Goal: Task Accomplishment & Management: Complete application form

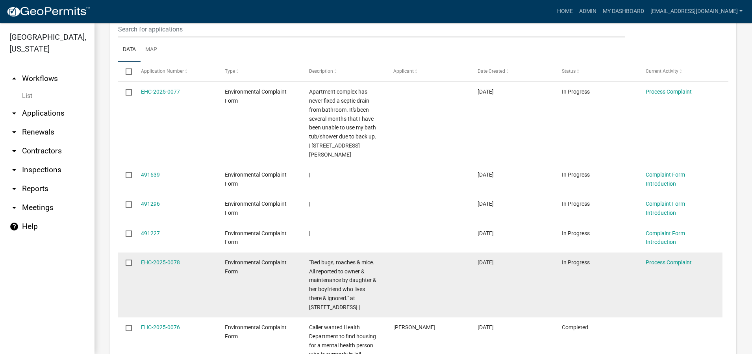
scroll to position [354, 0]
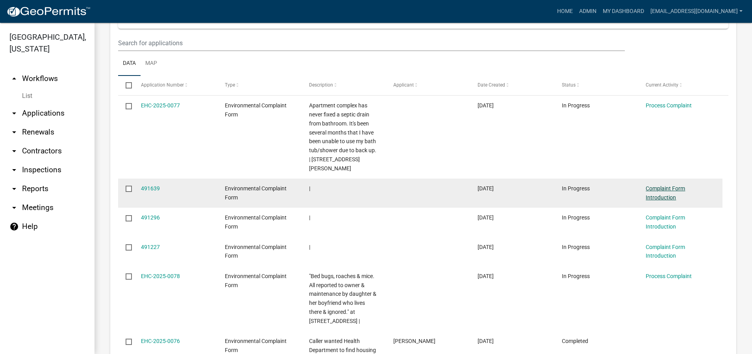
click at [667, 196] on link "Complaint Form Introduction" at bounding box center [665, 192] width 39 height 15
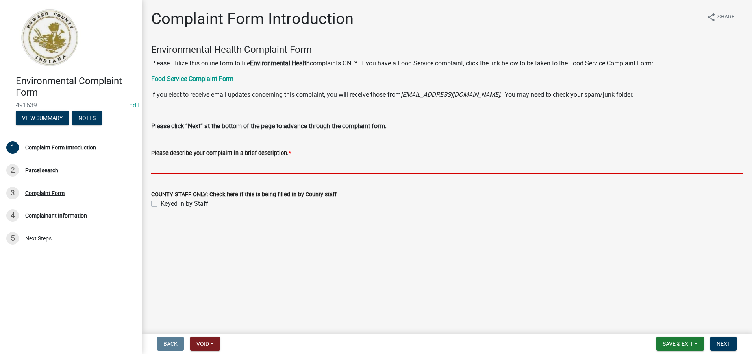
click at [164, 169] on input "Please describe your complaint in a brief description. *" at bounding box center [446, 166] width 591 height 16
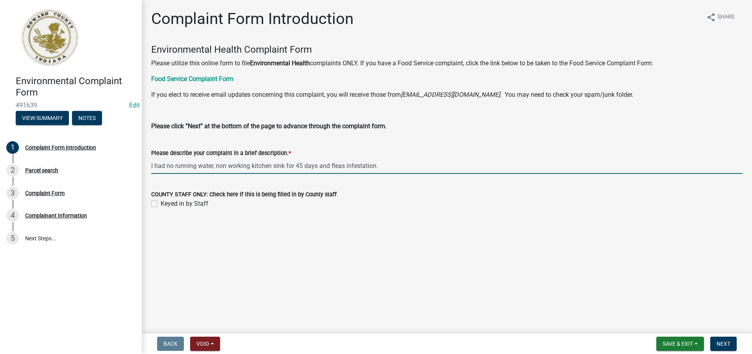
click at [152, 164] on input "I had no running water, non working kitchen sink for 45 days and fleas infestat…" at bounding box center [446, 166] width 591 height 16
click at [422, 166] on input "[PERSON_NAME] said she had no running water, non working kitchen sink for 45 da…" at bounding box center [446, 166] width 591 height 16
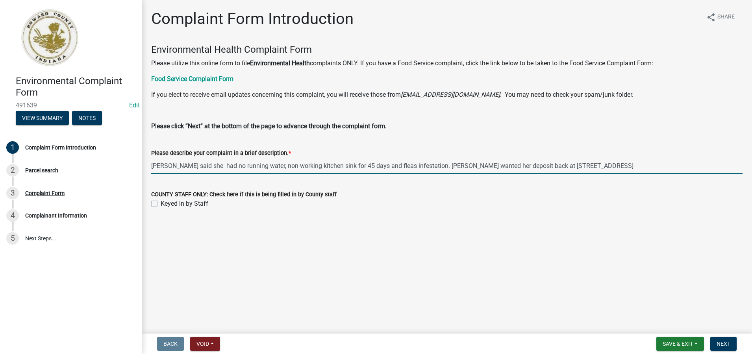
type input "[PERSON_NAME] said she had no running water, non working kitchen sink for 45 da…"
click at [161, 203] on label "Keyed in by Staff" at bounding box center [185, 203] width 48 height 9
click at [161, 203] on input "Keyed in by Staff" at bounding box center [163, 201] width 5 height 5
checkbox input "true"
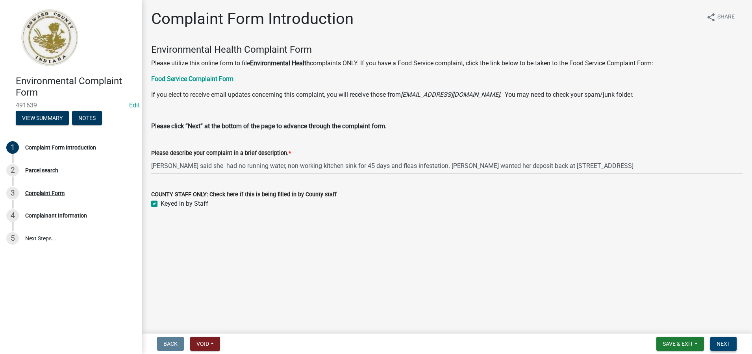
click at [726, 342] on span "Next" at bounding box center [724, 344] width 14 height 6
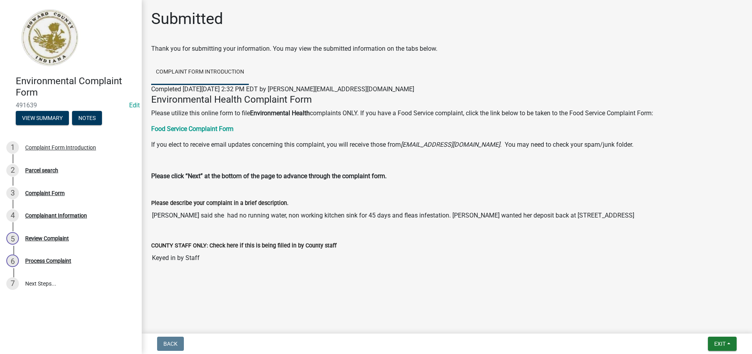
drag, startPoint x: 599, startPoint y: 216, endPoint x: 151, endPoint y: 206, distance: 448.5
click at [151, 206] on div "Please describe your complaint in a brief description. [PERSON_NAME] said she h…" at bounding box center [446, 208] width 603 height 43
click at [42, 172] on div "Parcel search" at bounding box center [41, 171] width 33 height 6
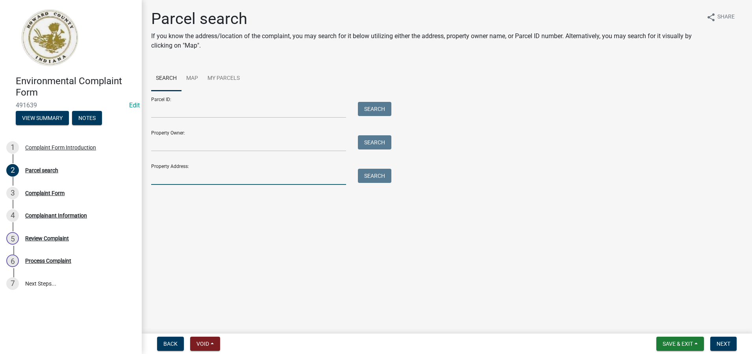
click at [159, 181] on input "Property Address:" at bounding box center [248, 177] width 195 height 16
type input "604 e superior"
click at [377, 178] on button "Search" at bounding box center [374, 176] width 33 height 14
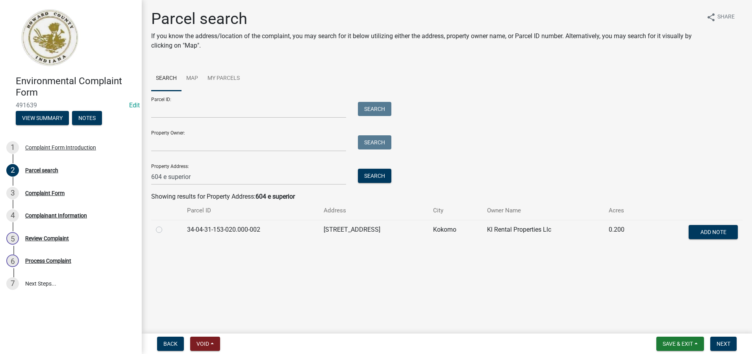
click at [165, 225] on label at bounding box center [165, 225] width 0 height 0
click at [165, 230] on input "radio" at bounding box center [167, 227] width 5 height 5
radio input "true"
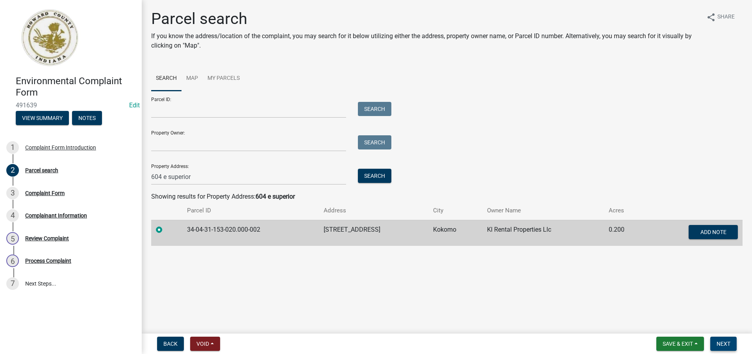
click at [718, 341] on span "Next" at bounding box center [724, 344] width 14 height 6
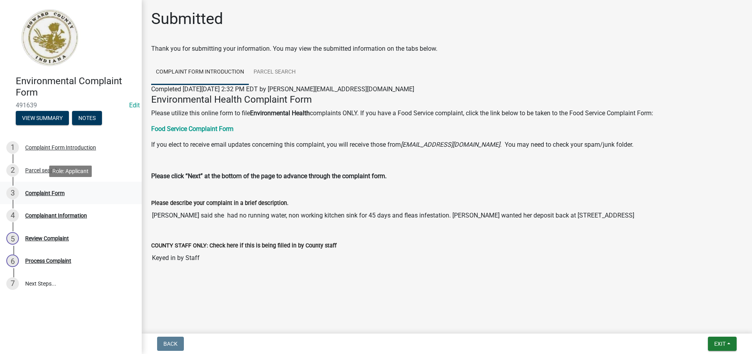
click at [46, 194] on div "Complaint Form" at bounding box center [44, 194] width 39 height 6
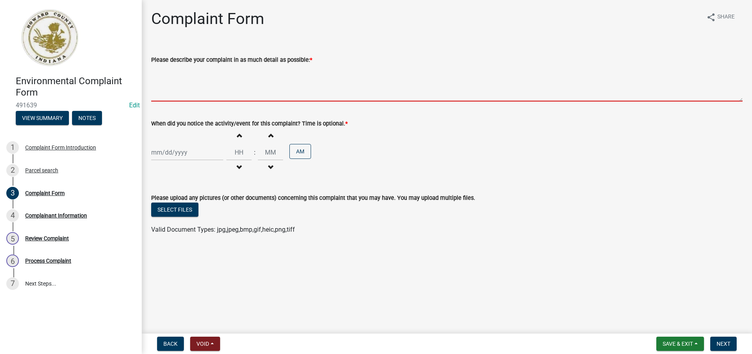
click at [152, 81] on textarea "Please describe your complaint in as much detail as possible: *" at bounding box center [446, 83] width 591 height 37
paste textarea "[PERSON_NAME] said she had no running water, non working kitchen sink for 45 da…"
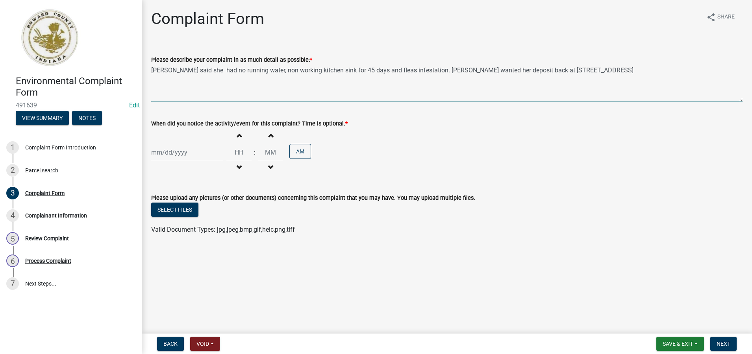
type textarea "[PERSON_NAME] said she had no running water, non working kitchen sink for 45 da…"
click at [162, 155] on div at bounding box center [187, 152] width 72 height 16
select select "10"
select select "2025"
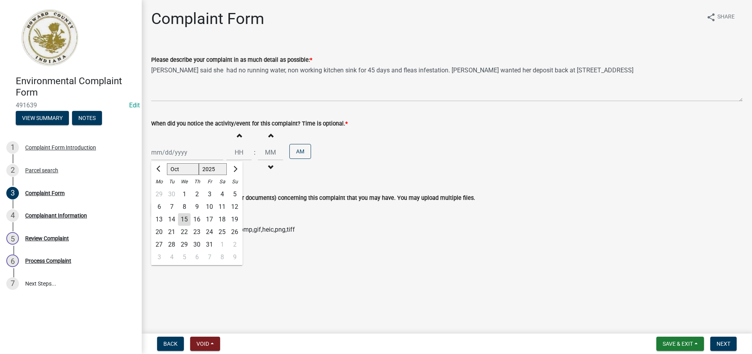
click at [161, 219] on div "13" at bounding box center [159, 219] width 13 height 13
type input "[DATE]"
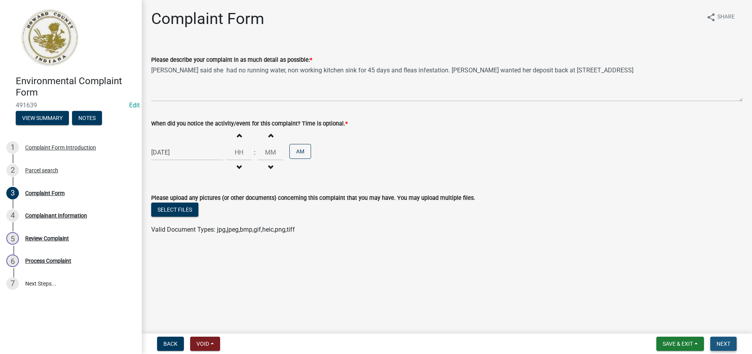
click at [726, 344] on span "Next" at bounding box center [724, 344] width 14 height 6
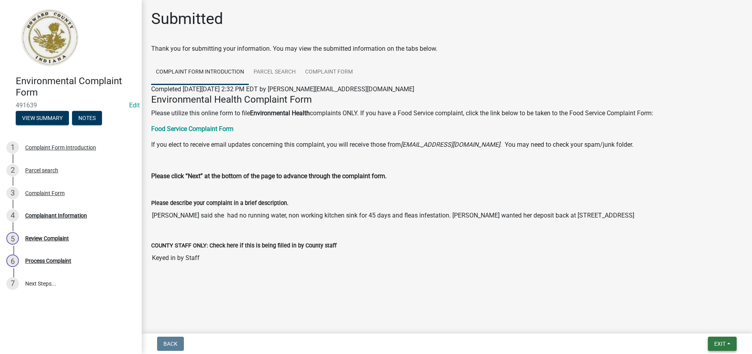
click at [719, 344] on span "Exit" at bounding box center [719, 344] width 11 height 6
click at [621, 313] on main "Submitted Thank you for submitting your information. You may view the submitted…" at bounding box center [447, 165] width 610 height 331
click at [73, 217] on div "Complainant Information" at bounding box center [56, 216] width 62 height 6
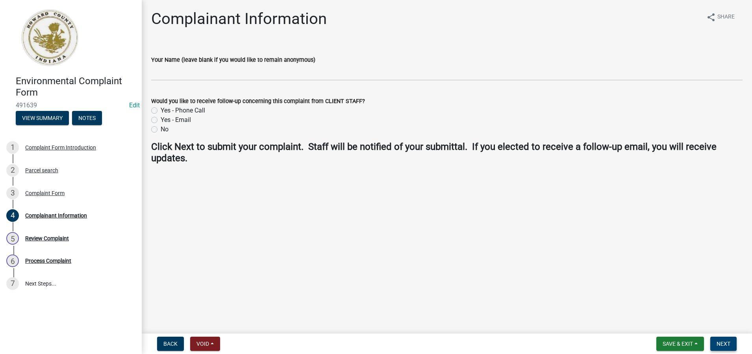
click at [730, 343] on span "Next" at bounding box center [724, 344] width 14 height 6
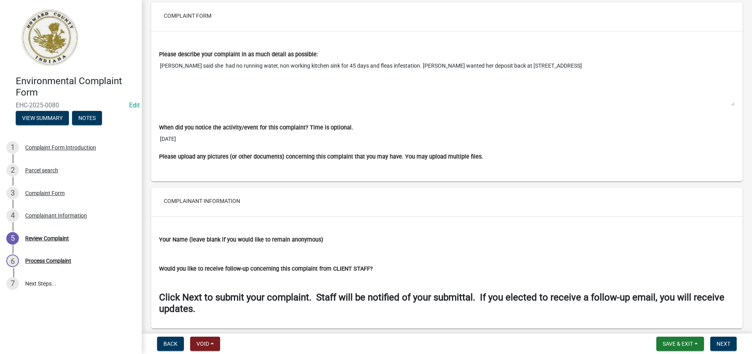
scroll to position [580, 0]
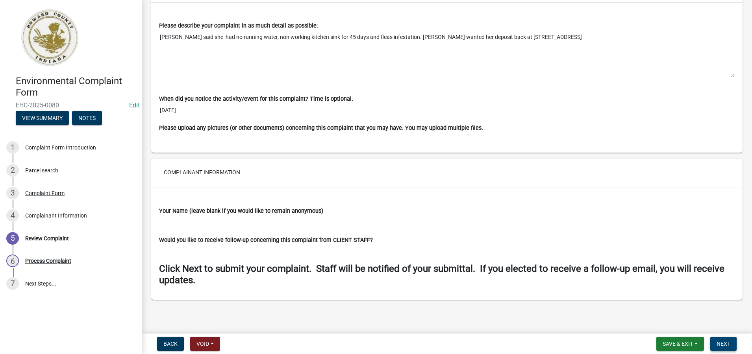
click at [718, 345] on span "Next" at bounding box center [724, 344] width 14 height 6
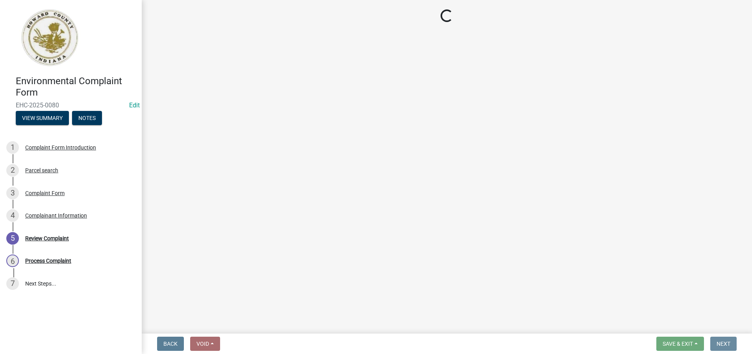
scroll to position [0, 0]
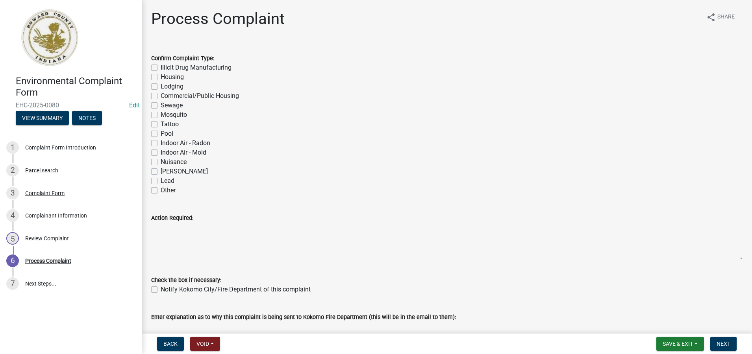
click at [161, 191] on label "Other" at bounding box center [168, 190] width 15 height 9
click at [161, 191] on input "Other" at bounding box center [163, 188] width 5 height 5
checkbox input "true"
checkbox input "false"
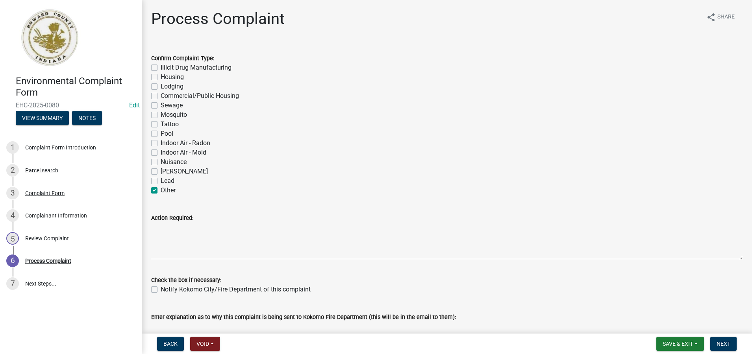
checkbox input "false"
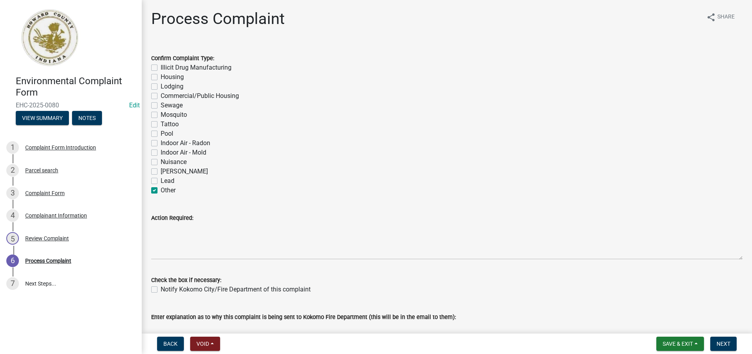
checkbox input "false"
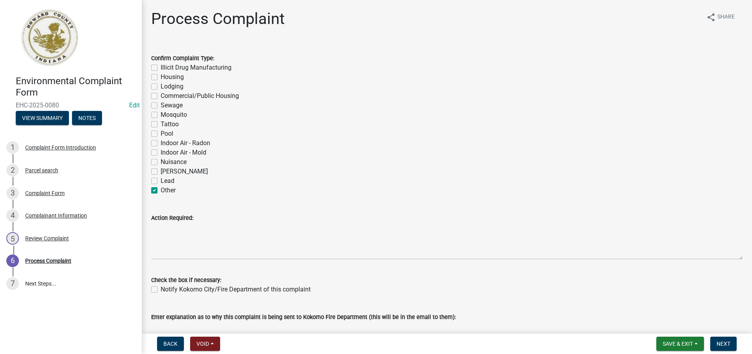
checkbox input "false"
checkbox input "true"
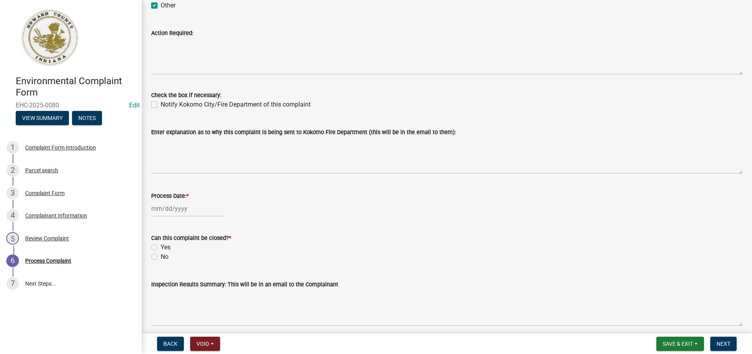
scroll to position [197, 0]
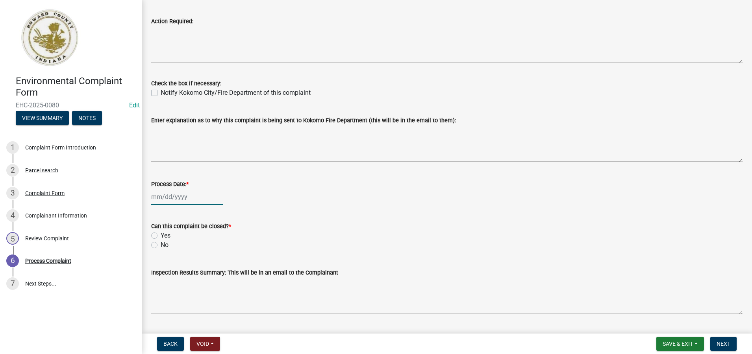
click at [172, 201] on div at bounding box center [187, 197] width 72 height 16
select select "10"
select select "2025"
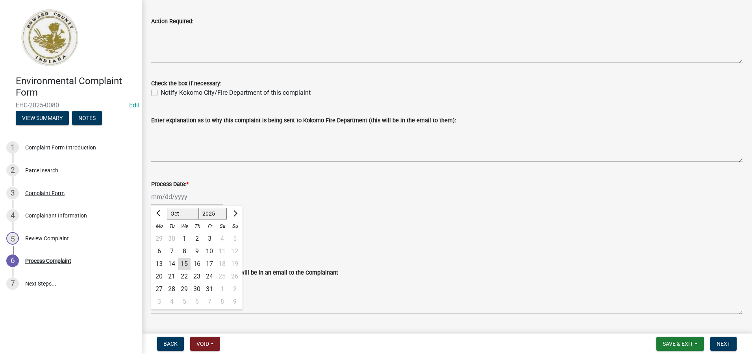
click at [187, 264] on div "15" at bounding box center [184, 264] width 13 height 13
type input "[DATE]"
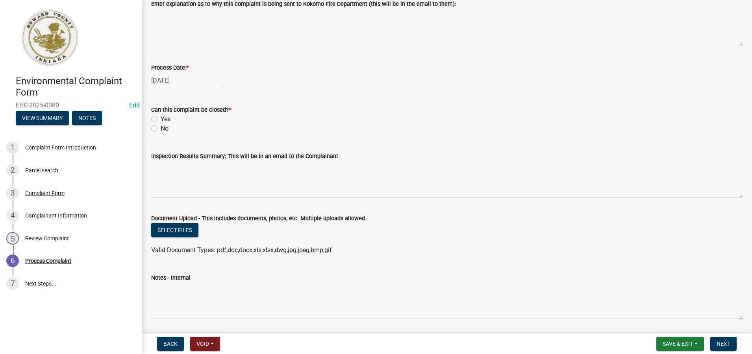
scroll to position [315, 0]
click at [161, 116] on label "Yes" at bounding box center [166, 117] width 10 height 9
click at [161, 116] on input "Yes" at bounding box center [163, 115] width 5 height 5
radio input "true"
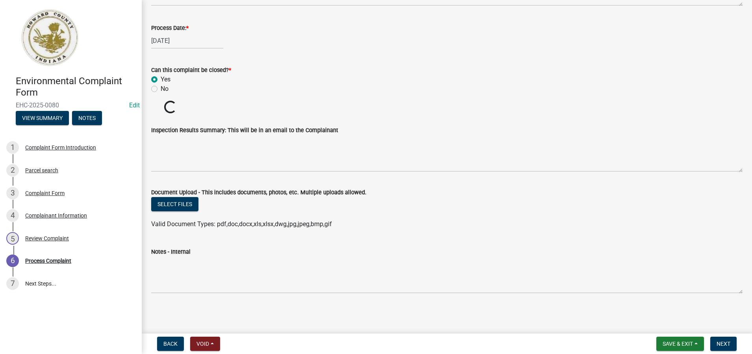
scroll to position [339, 0]
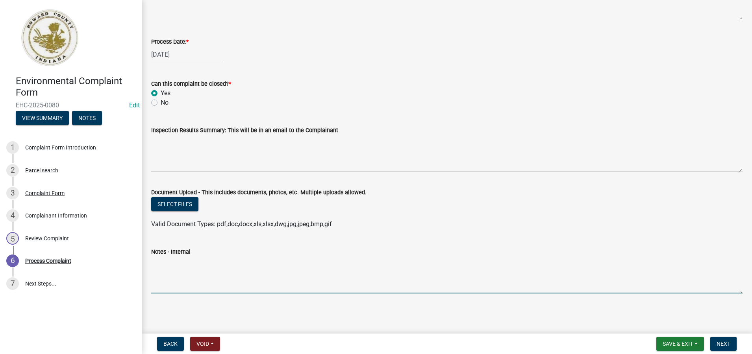
click at [160, 265] on textarea "Notes - Internal" at bounding box center [446, 275] width 591 height 37
paste textarea "[PERSON_NAME] said she had no running water, non working kitchen sink for 45 da…"
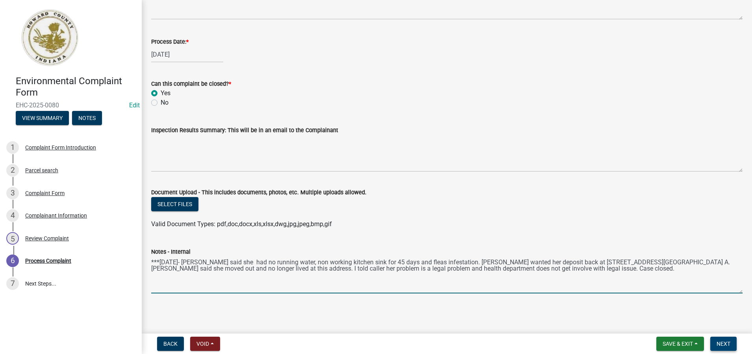
type textarea "***[DATE]- [PERSON_NAME] said she had no running water, non working kitchen sin…"
click at [720, 343] on span "Next" at bounding box center [724, 344] width 14 height 6
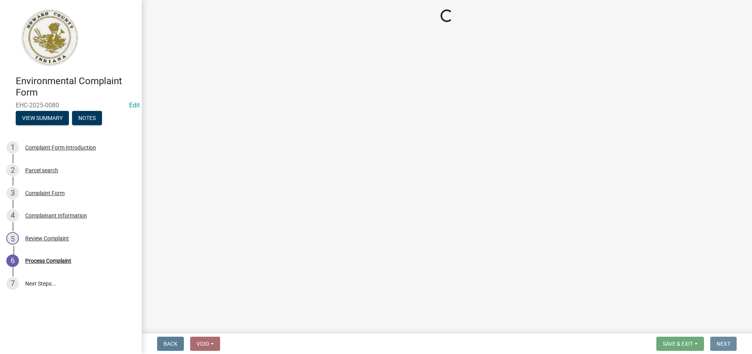
scroll to position [0, 0]
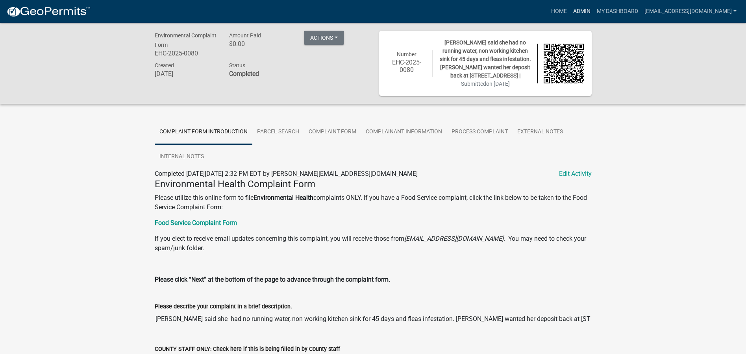
click at [570, 11] on link "Admin" at bounding box center [582, 11] width 24 height 15
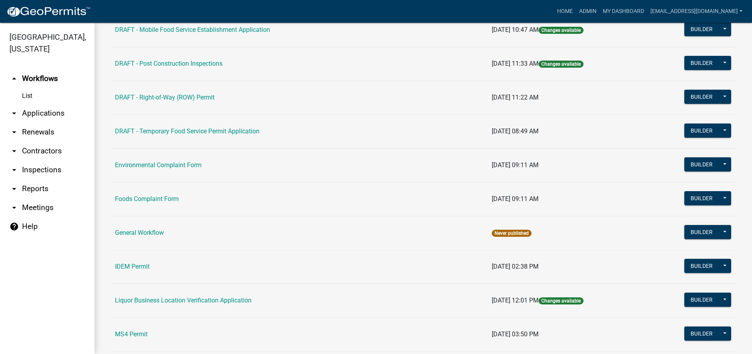
scroll to position [394, 0]
click at [166, 163] on link "Environmental Complaint Form" at bounding box center [158, 165] width 87 height 7
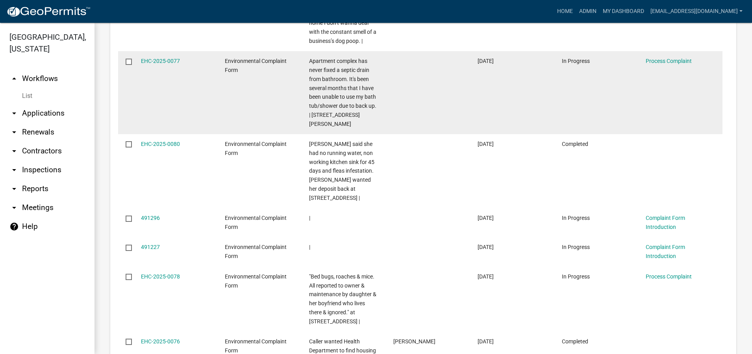
scroll to position [512, 0]
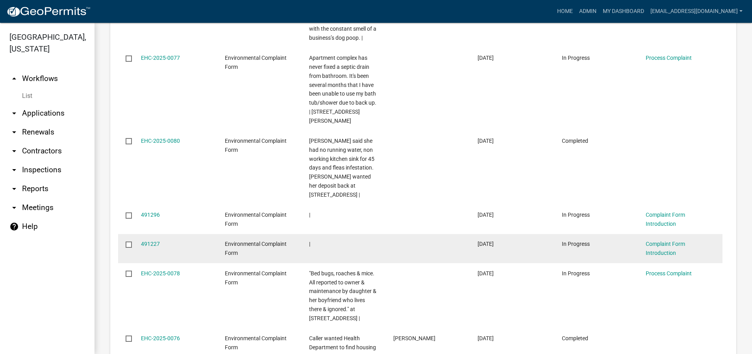
click at [667, 240] on div "Complaint Form Introduction" at bounding box center [680, 249] width 69 height 18
click at [652, 241] on link "Complaint Form Introduction" at bounding box center [665, 248] width 39 height 15
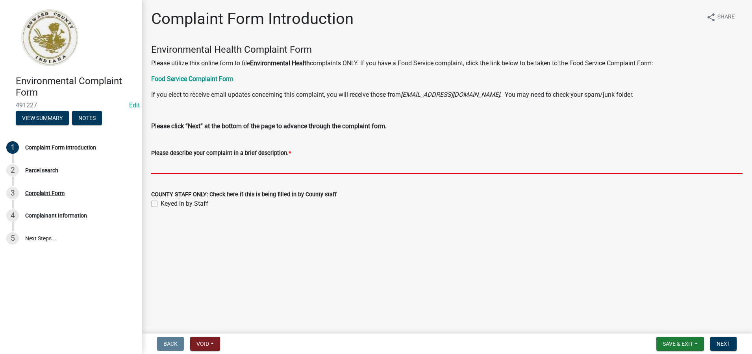
click at [159, 165] on input "Please describe your complaint in a brief description. *" at bounding box center [446, 166] width 591 height 16
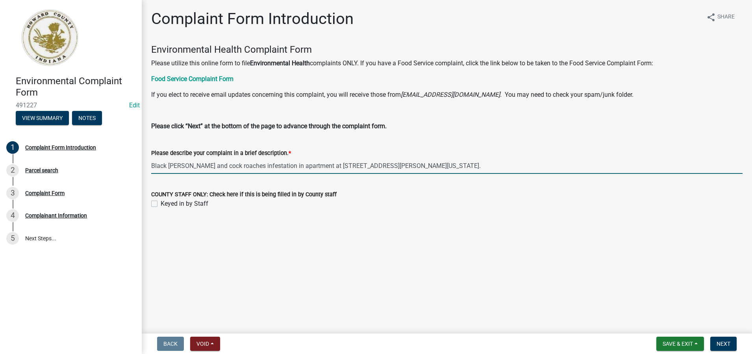
click at [167, 165] on input "Black [PERSON_NAME] and cock roaches infestation in apartment at [STREET_ADDRES…" at bounding box center [446, 166] width 591 height 16
drag, startPoint x: 403, startPoint y: 165, endPoint x: 148, endPoint y: 163, distance: 254.7
click at [148, 163] on div "Please describe your complaint in a brief description. * Black mold and cock ro…" at bounding box center [446, 155] width 603 height 37
type input "Black mold and cock roaches infestation in apartment at [STREET_ADDRESS][PERSON…"
click at [161, 206] on label "Keyed in by Staff" at bounding box center [185, 203] width 48 height 9
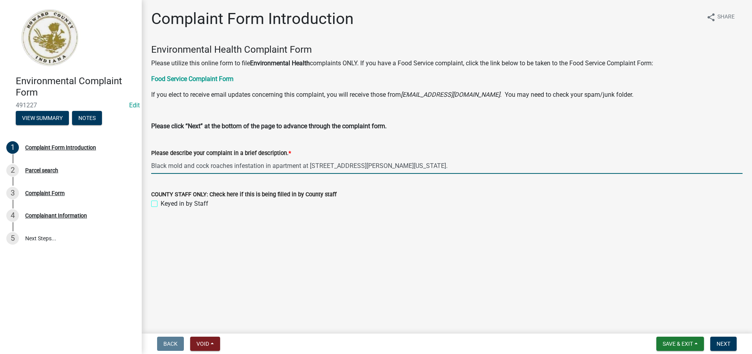
click at [161, 204] on input "Keyed in by Staff" at bounding box center [163, 201] width 5 height 5
checkbox input "true"
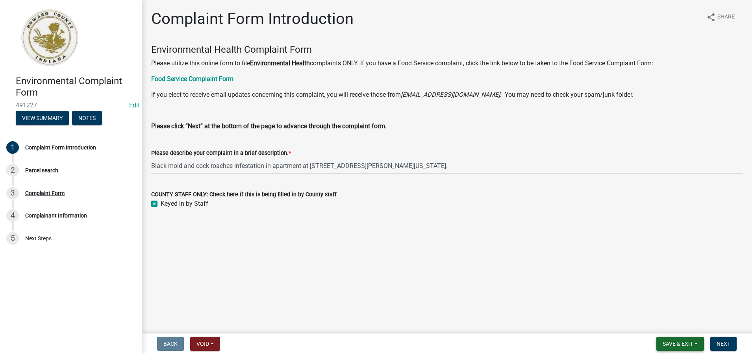
click at [689, 343] on span "Save & Exit" at bounding box center [678, 344] width 30 height 6
click at [653, 305] on button "Save" at bounding box center [672, 304] width 63 height 19
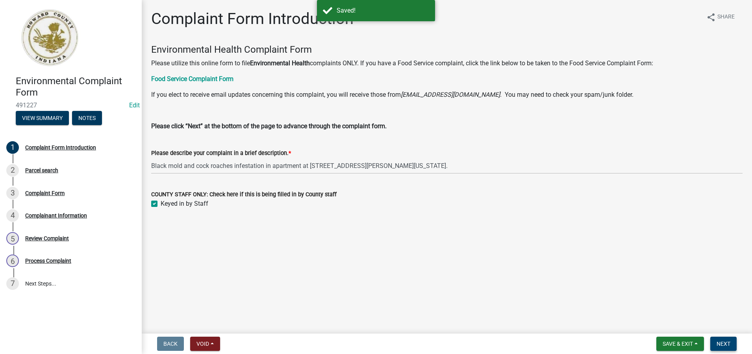
click at [723, 344] on span "Next" at bounding box center [724, 344] width 14 height 6
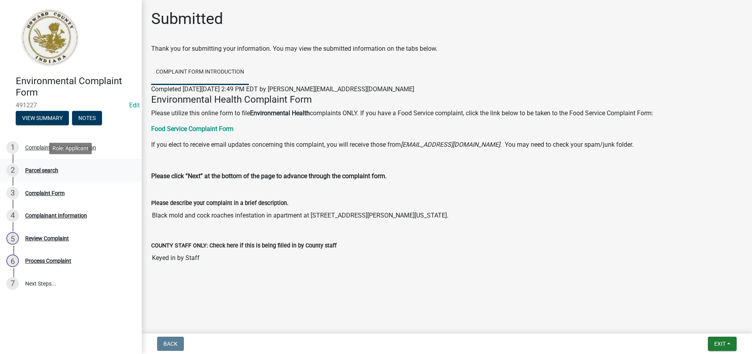
click at [51, 170] on div "Parcel search" at bounding box center [41, 171] width 33 height 6
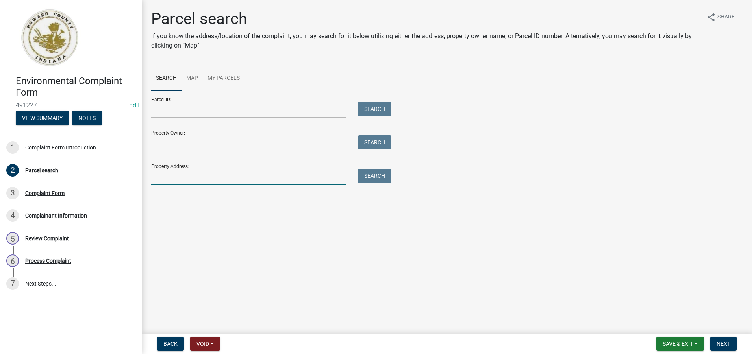
click at [180, 181] on input "Property Address:" at bounding box center [248, 177] width 195 height 16
type input "400 [PERSON_NAME][US_STATE]"
click at [375, 176] on button "Search" at bounding box center [374, 176] width 33 height 14
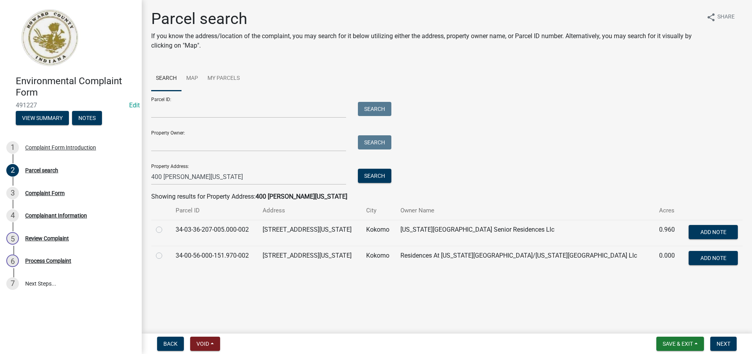
click at [165, 225] on label at bounding box center [165, 225] width 0 height 0
click at [165, 230] on input "radio" at bounding box center [167, 227] width 5 height 5
radio input "true"
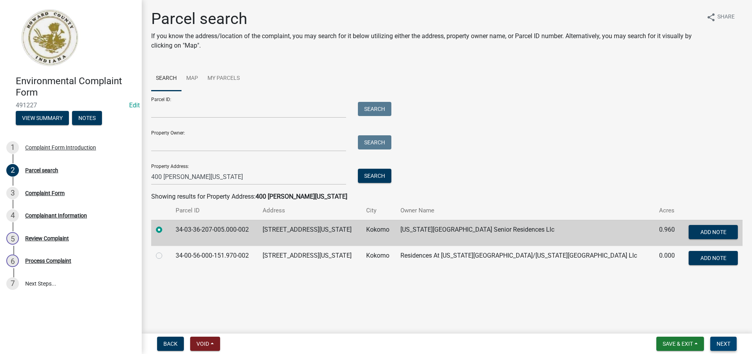
click at [728, 344] on span "Next" at bounding box center [724, 344] width 14 height 6
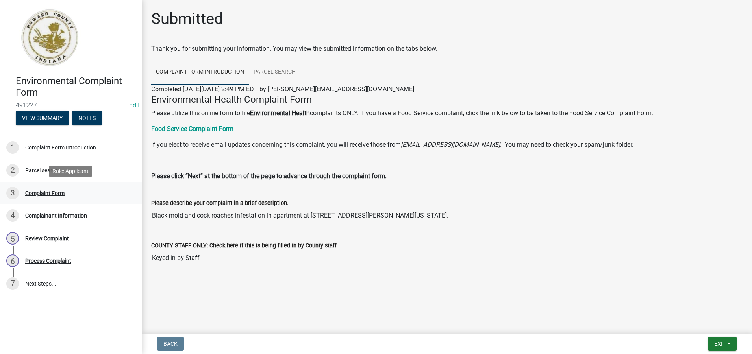
click at [49, 192] on div "Complaint Form" at bounding box center [44, 194] width 39 height 6
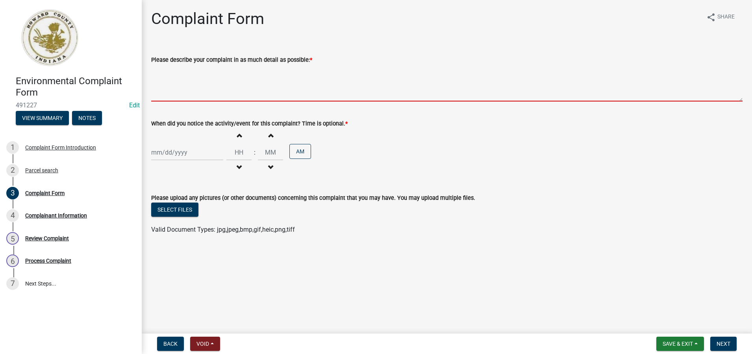
click at [160, 94] on textarea "Please describe your complaint in as much detail as possible: *" at bounding box center [446, 83] width 591 height 37
paste textarea "Black mold and cock roaches infestation in apartment at [STREET_ADDRESS][PERSON…"
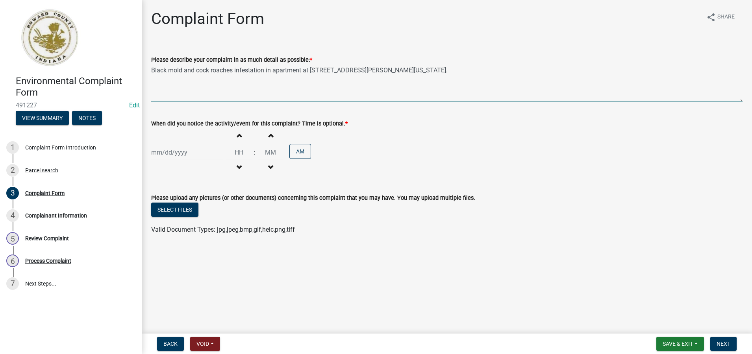
type textarea "Black mold and cock roaches infestation in apartment at [STREET_ADDRESS][PERSON…"
click at [172, 156] on div at bounding box center [187, 152] width 72 height 16
select select "10"
select select "2025"
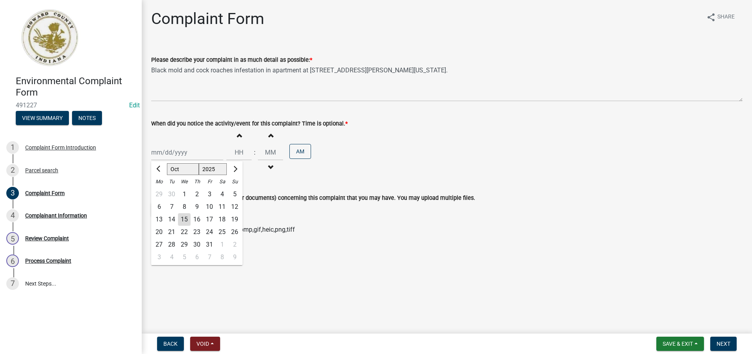
click at [185, 219] on div "15" at bounding box center [184, 219] width 13 height 13
type input "[DATE]"
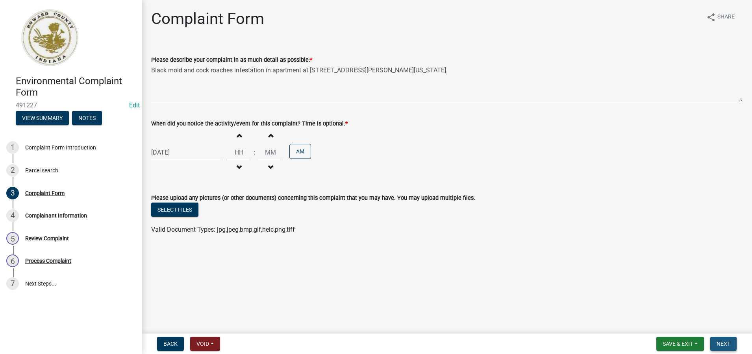
click at [729, 346] on span "Next" at bounding box center [724, 344] width 14 height 6
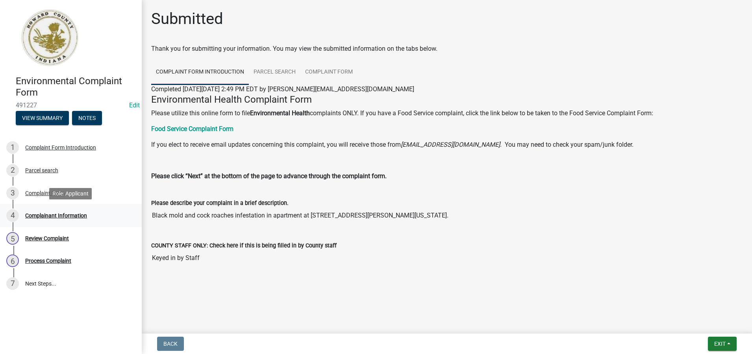
click at [60, 216] on div "Complainant Information" at bounding box center [56, 216] width 62 height 6
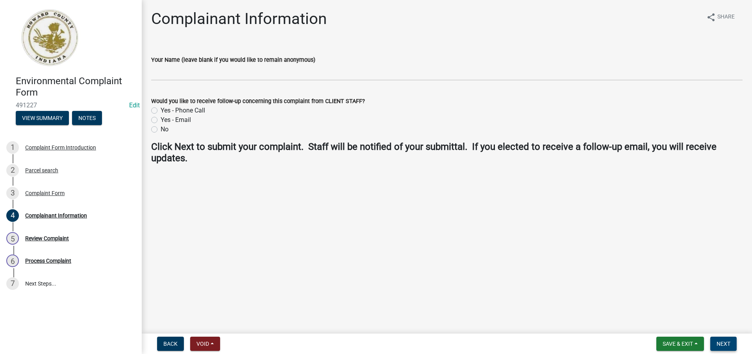
click at [724, 342] on span "Next" at bounding box center [724, 344] width 14 height 6
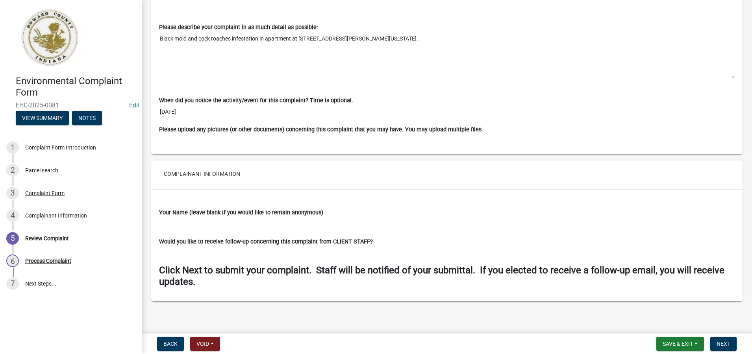
scroll to position [580, 0]
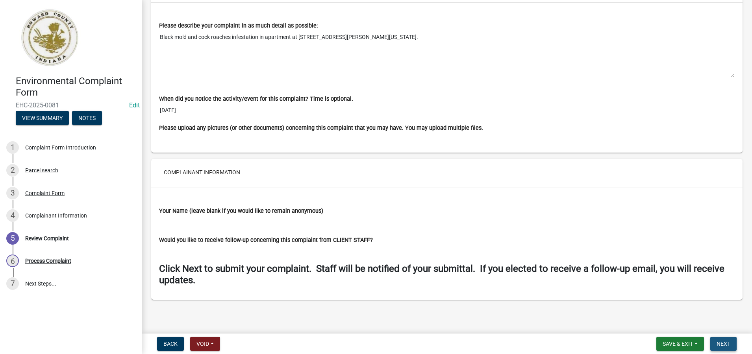
click at [720, 344] on span "Next" at bounding box center [724, 344] width 14 height 6
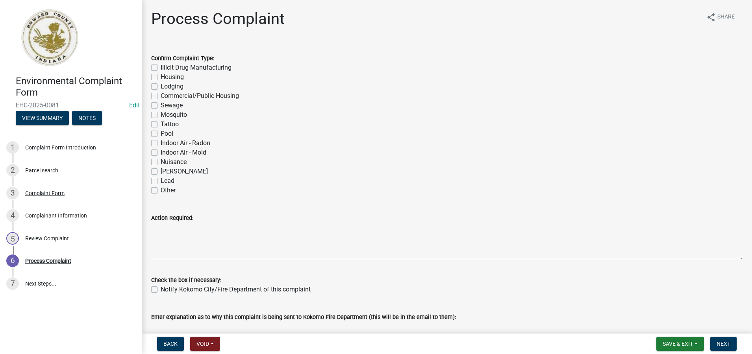
click at [161, 76] on label "Housing" at bounding box center [172, 76] width 23 height 9
click at [161, 76] on input "Housing" at bounding box center [163, 74] width 5 height 5
checkbox input "true"
checkbox input "false"
checkbox input "true"
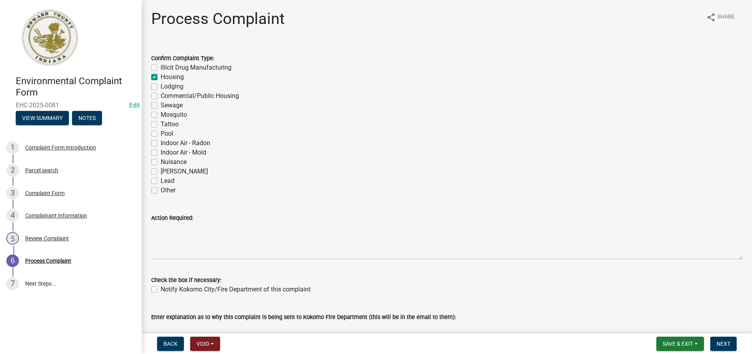
checkbox input "false"
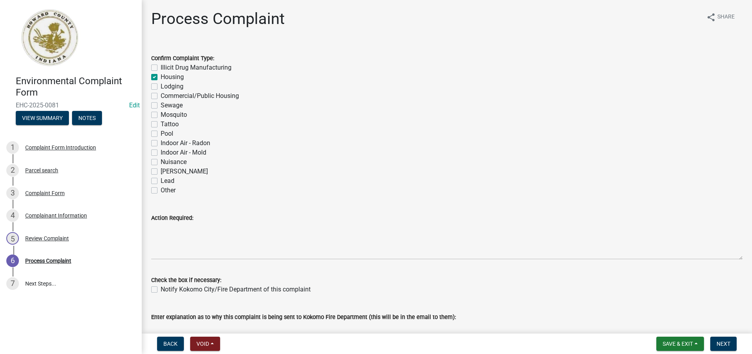
checkbox input "false"
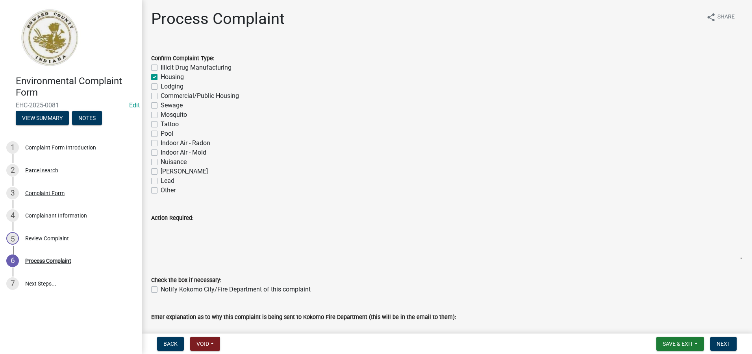
checkbox input "false"
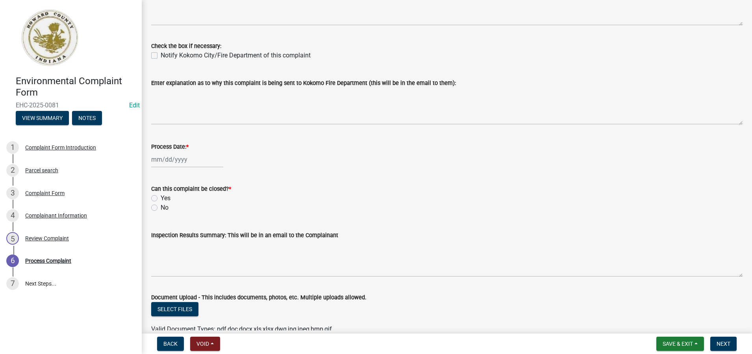
scroll to position [236, 0]
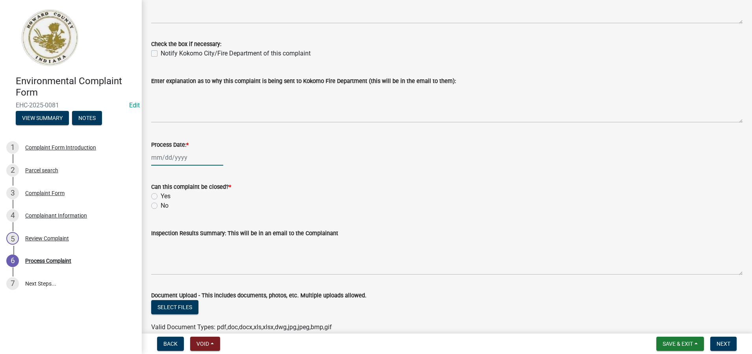
click at [173, 161] on div at bounding box center [187, 158] width 72 height 16
select select "10"
select select "2025"
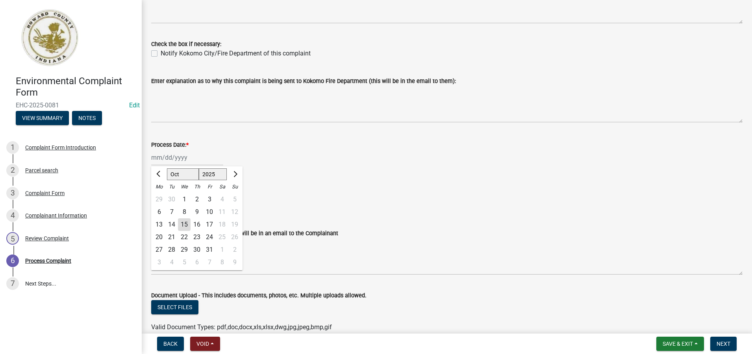
click at [183, 225] on div "15" at bounding box center [184, 224] width 13 height 13
type input "[DATE]"
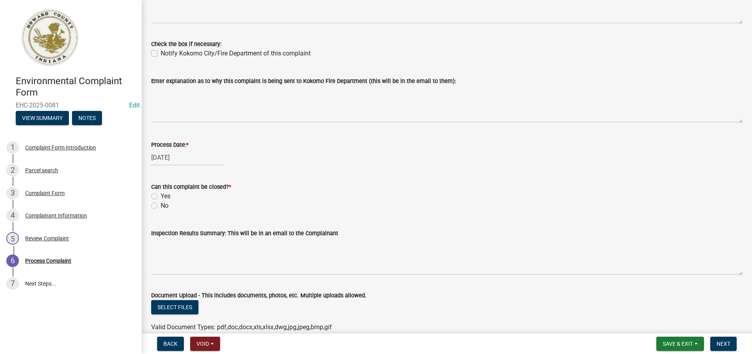
click at [161, 207] on label "No" at bounding box center [165, 205] width 8 height 9
click at [161, 206] on input "No" at bounding box center [163, 203] width 5 height 5
radio input "true"
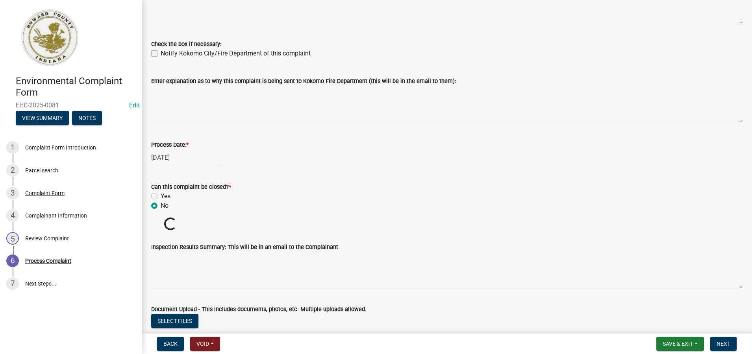
scroll to position [353, 0]
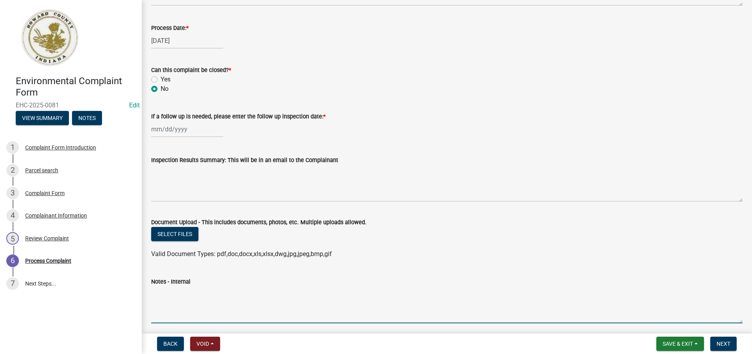
click at [159, 295] on textarea "Notes - Internal" at bounding box center [446, 305] width 591 height 37
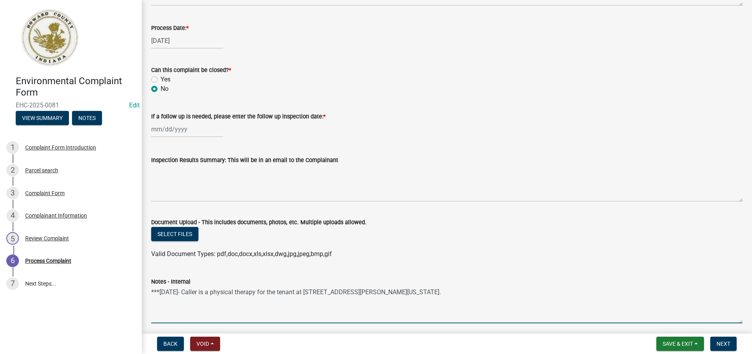
paste textarea "Black mold and cock roaches infestation in apartment at [STREET_ADDRESS][PERSON…"
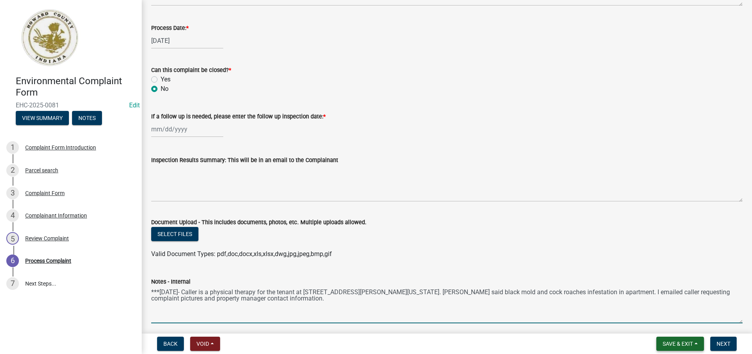
type textarea "***[DATE]- Caller is a physical therapy for the tenant at [STREET_ADDRESS][PERS…"
click at [672, 344] on span "Save & Exit" at bounding box center [678, 344] width 30 height 6
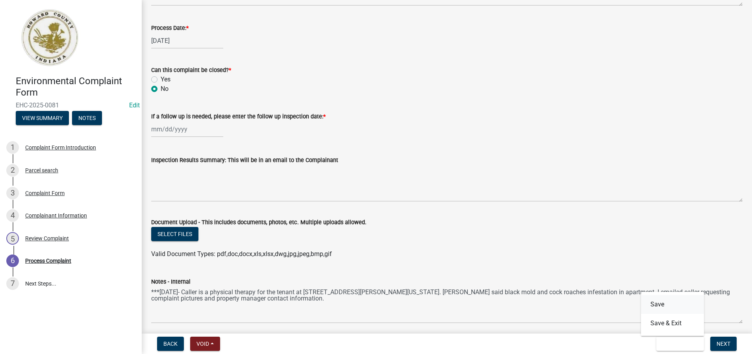
click at [655, 305] on button "Save" at bounding box center [672, 304] width 63 height 19
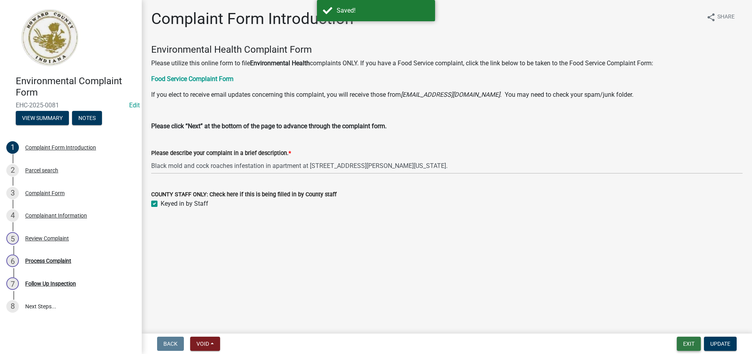
click at [689, 344] on button "Exit" at bounding box center [689, 344] width 24 height 14
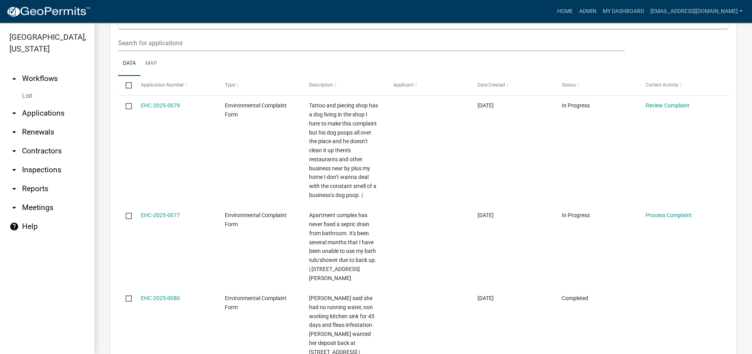
scroll to position [315, 0]
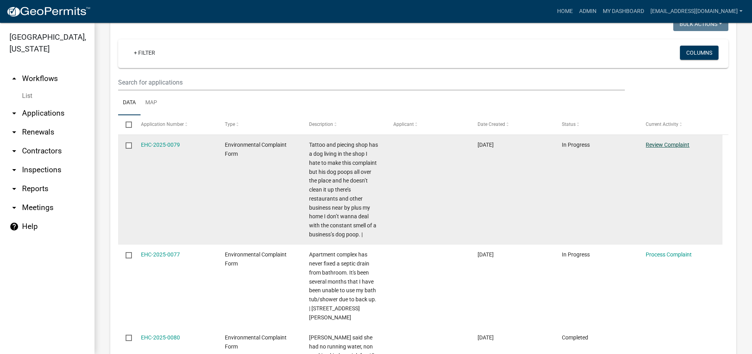
click at [657, 146] on link "Review Complaint" at bounding box center [668, 145] width 44 height 6
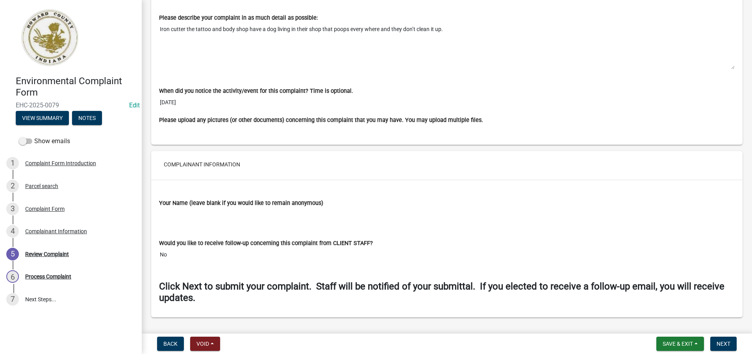
scroll to position [580, 0]
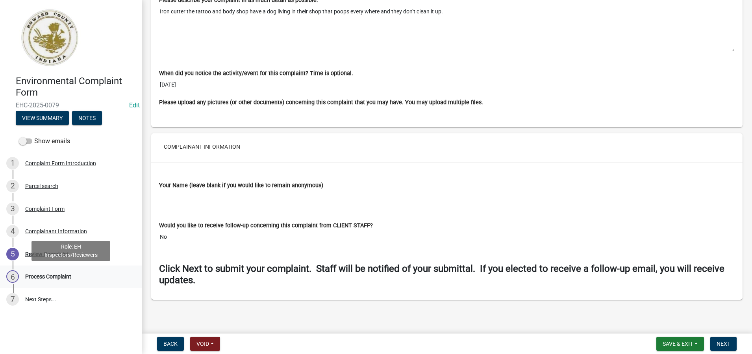
click at [49, 277] on div "Process Complaint" at bounding box center [48, 277] width 46 height 6
click at [54, 276] on div "Process Complaint" at bounding box center [48, 277] width 46 height 6
click at [684, 344] on span "Save & Exit" at bounding box center [678, 344] width 30 height 6
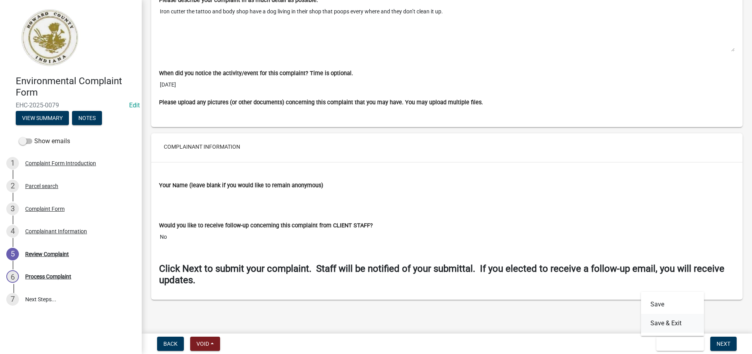
click at [664, 325] on button "Save & Exit" at bounding box center [672, 323] width 63 height 19
